Goal: Task Accomplishment & Management: Use online tool/utility

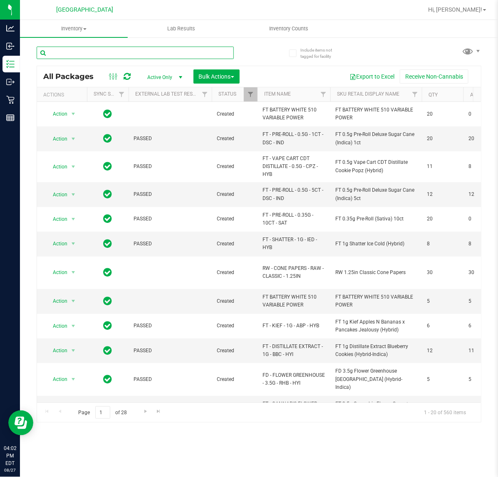
click at [127, 50] on input "text" at bounding box center [135, 53] width 197 height 12
type input "-661"
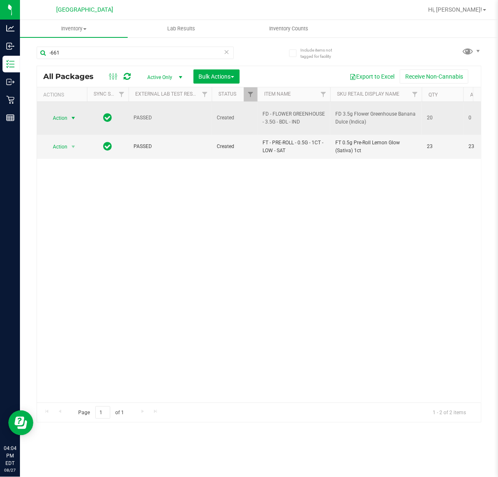
click at [67, 117] on span "Action" at bounding box center [56, 118] width 22 height 12
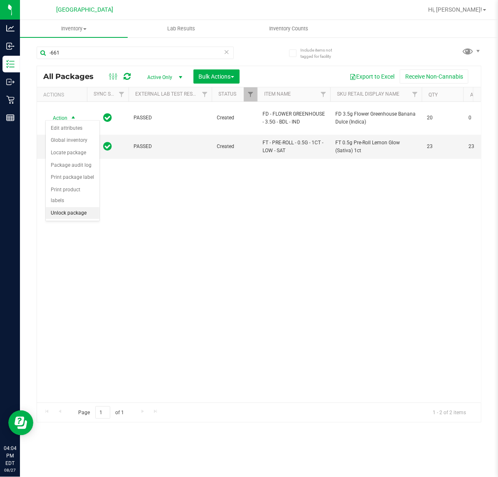
click at [65, 207] on li "Unlock package" at bounding box center [73, 213] width 54 height 12
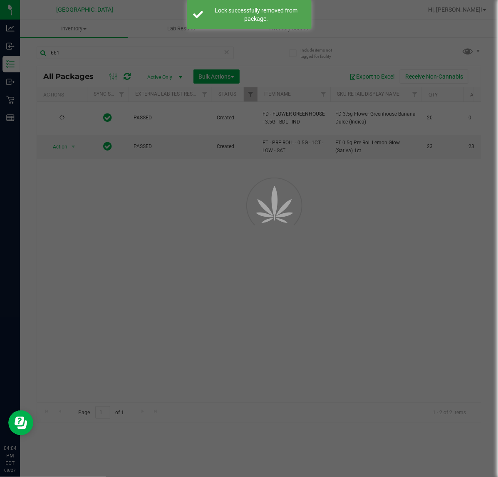
click at [217, 203] on div at bounding box center [249, 238] width 498 height 477
